Goal: Task Accomplishment & Management: Use online tool/utility

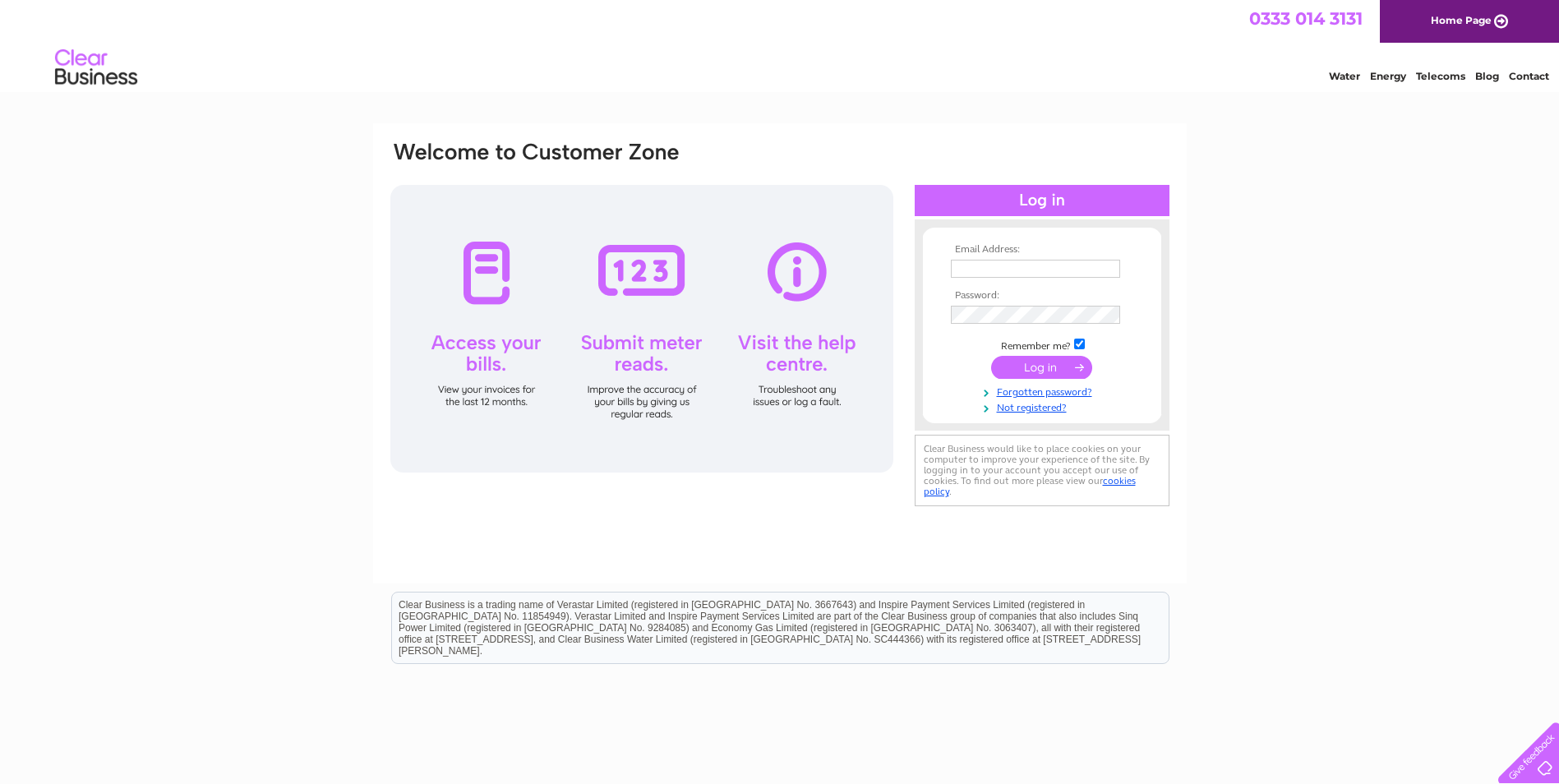
click at [981, 262] on input "text" at bounding box center [1035, 269] width 169 height 18
type input "[PERSON_NAME][EMAIL_ADDRESS][DOMAIN_NAME]"
click at [1041, 371] on input "submit" at bounding box center [1041, 368] width 101 height 23
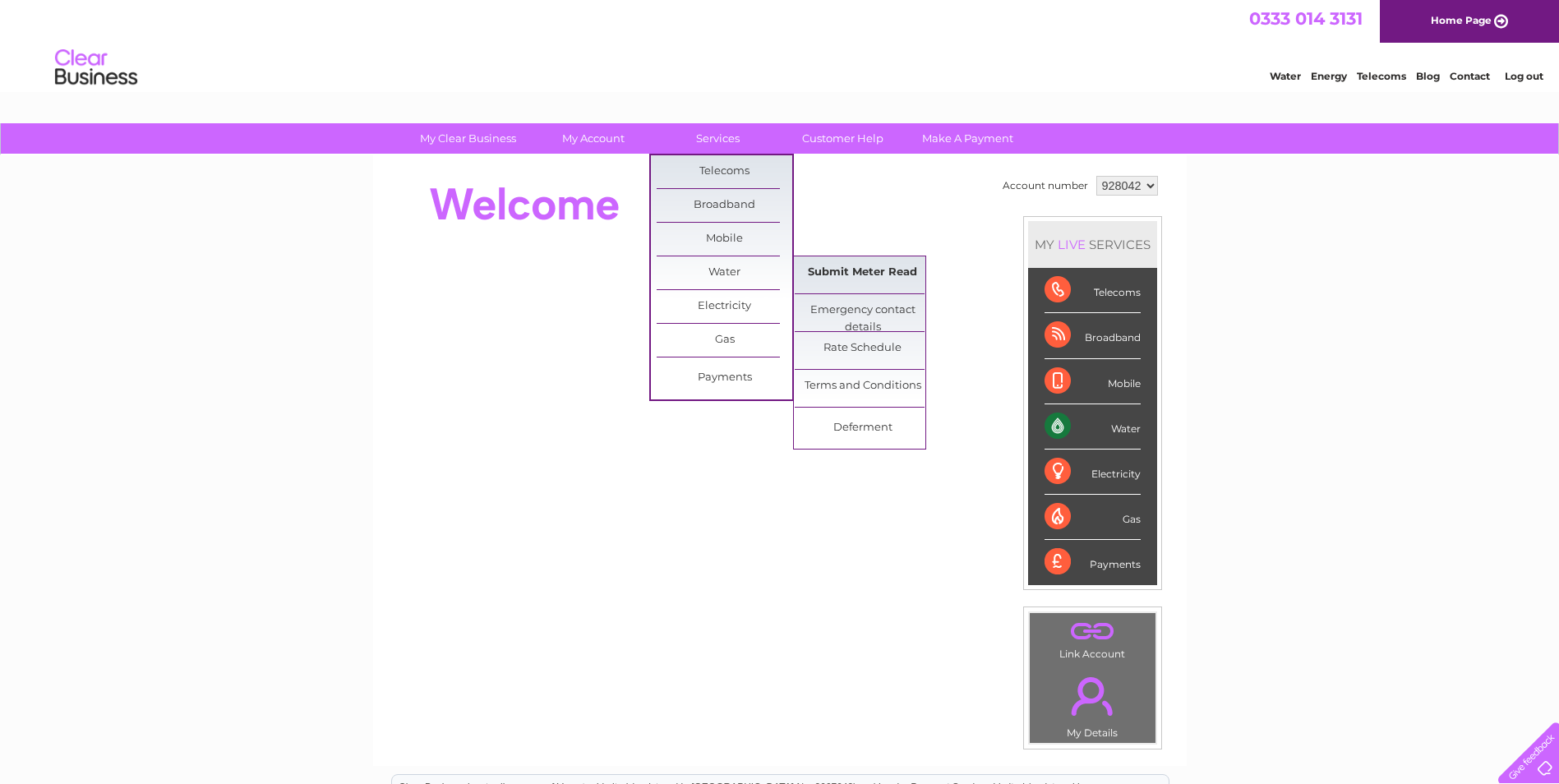
click at [829, 273] on link "Submit Meter Read" at bounding box center [862, 272] width 135 height 33
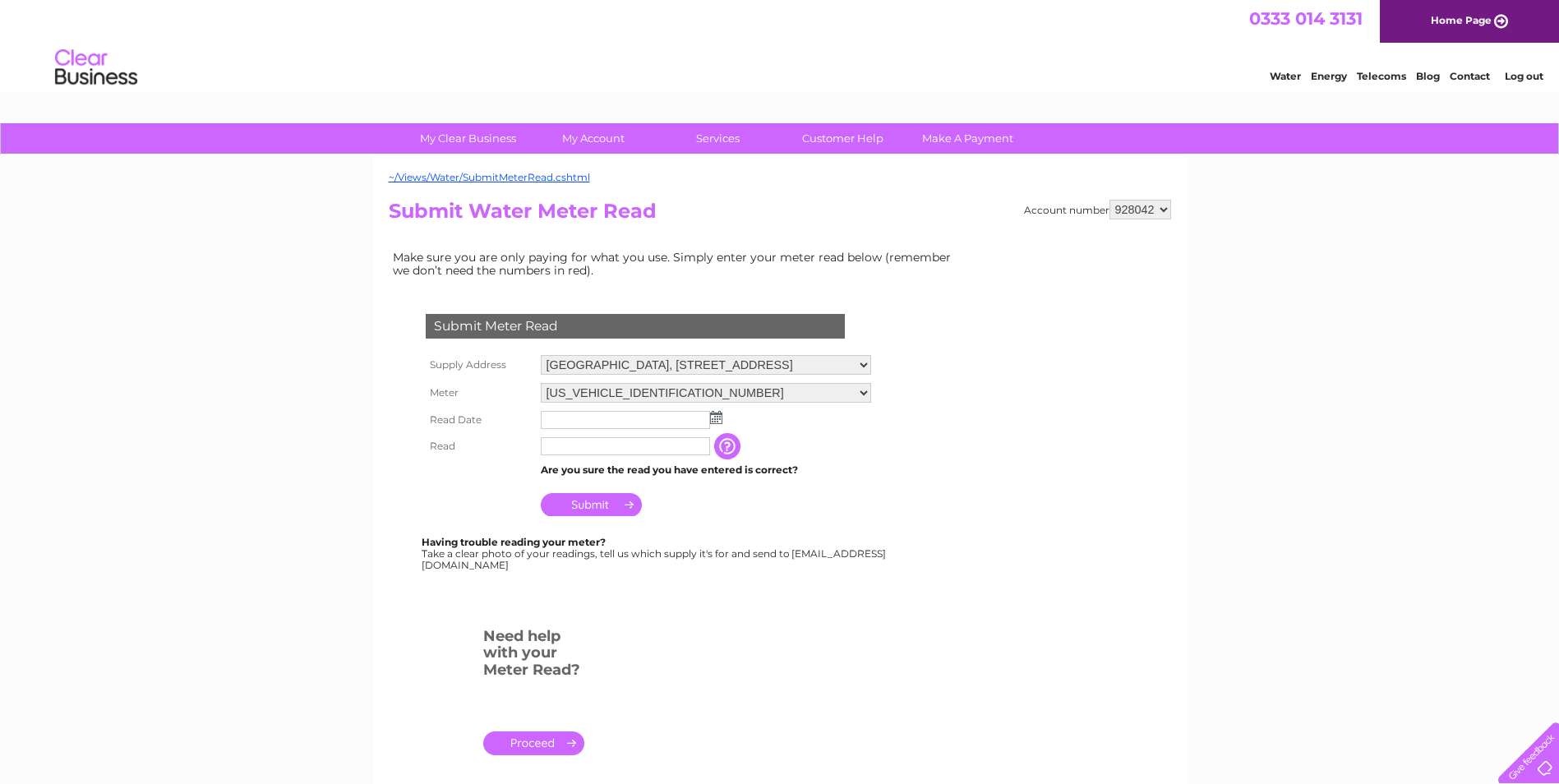
click at [718, 421] on img at bounding box center [716, 417] width 13 height 13
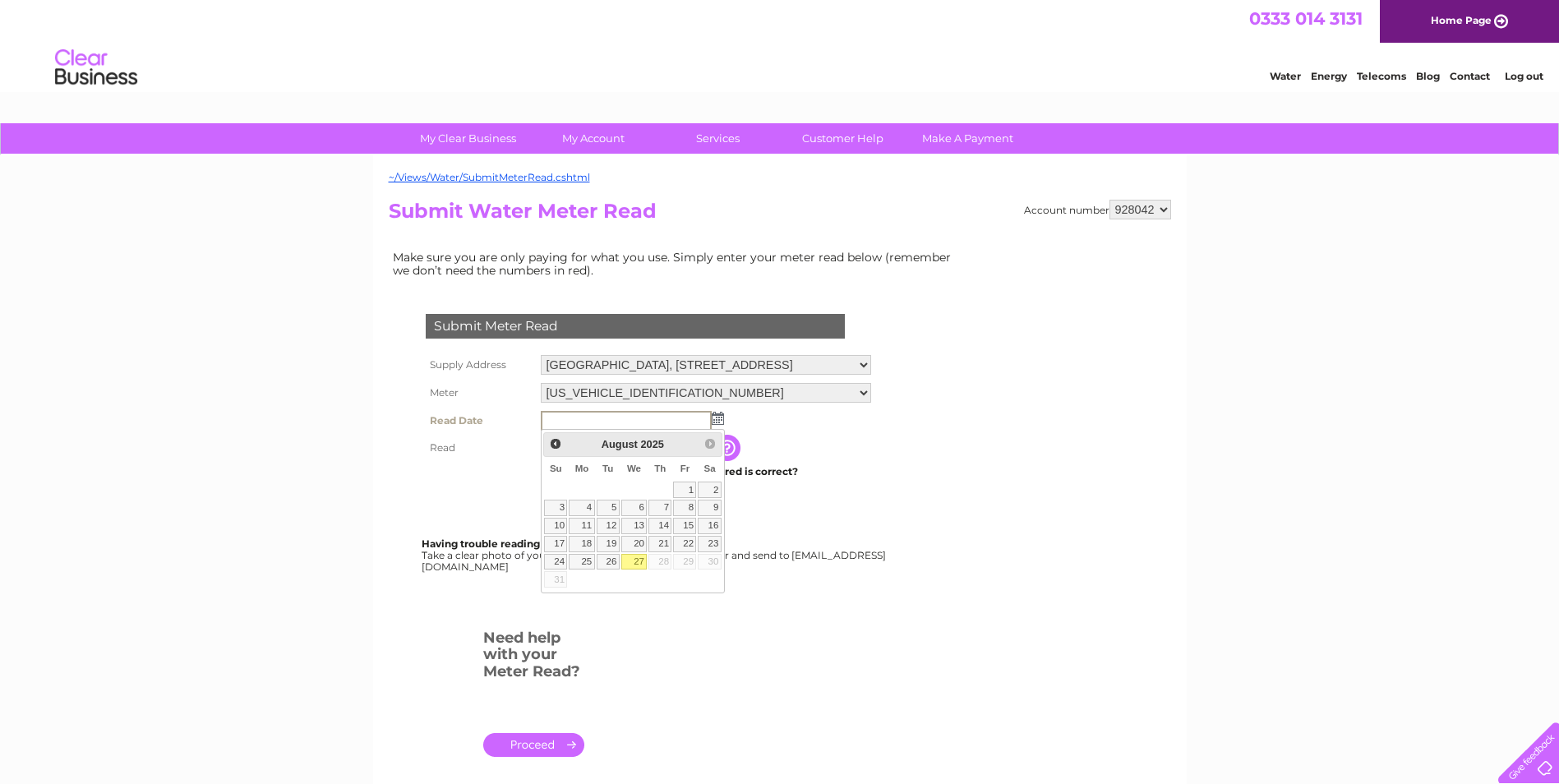
click at [637, 560] on link "27" at bounding box center [634, 562] width 26 height 16
type input "[DATE]"
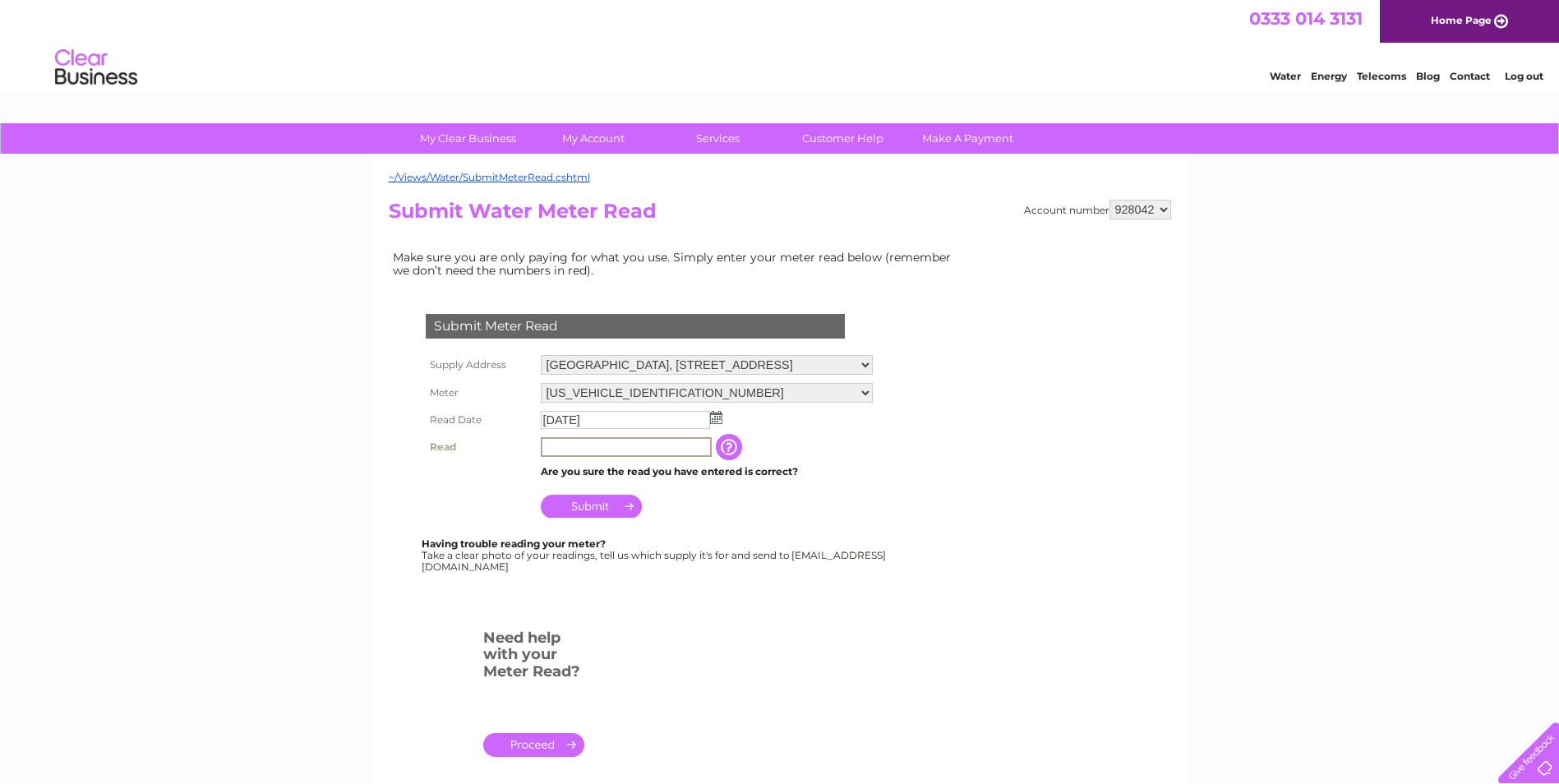
click at [570, 443] on input "text" at bounding box center [627, 447] width 171 height 20
type input "2446"
click at [568, 507] on input "Submit" at bounding box center [591, 505] width 101 height 23
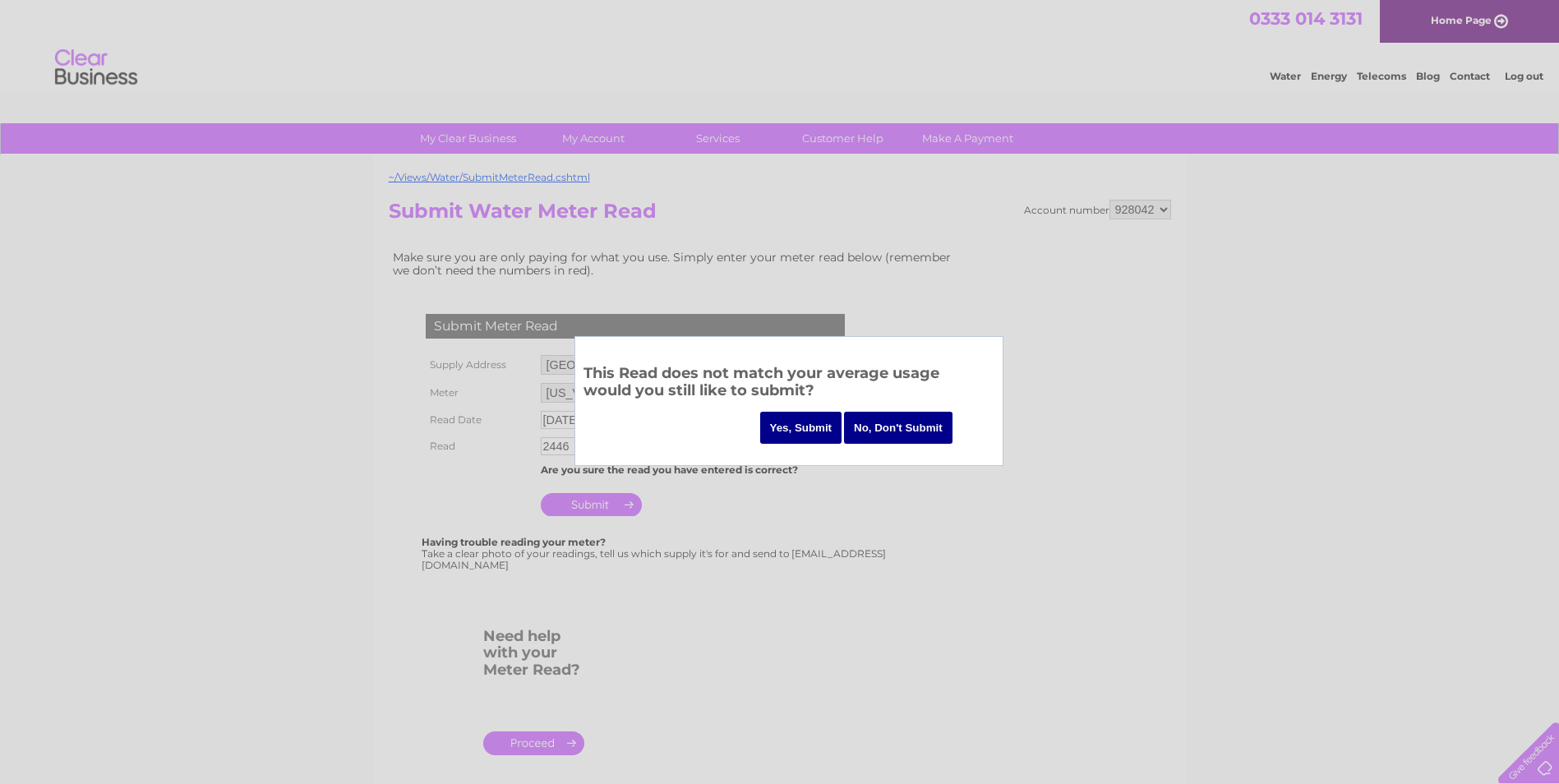
click at [804, 423] on input "Yes, Submit" at bounding box center [801, 427] width 83 height 32
